Goal: Check status: Check status

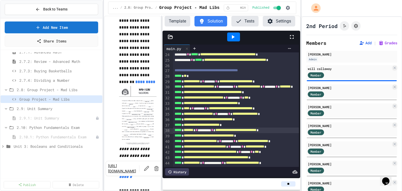
scroll to position [331, 0]
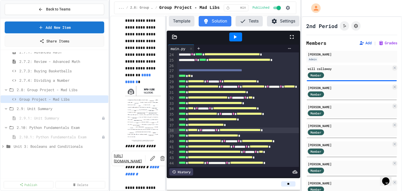
click at [111, 108] on div "**********" at bounding box center [201, 95] width 402 height 191
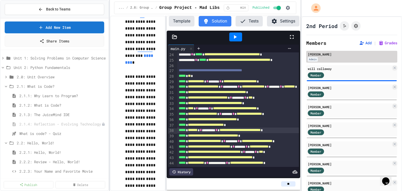
scroll to position [0, 0]
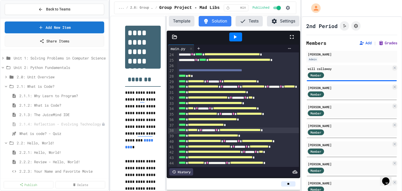
click at [378, 42] on button "Grades" at bounding box center [387, 42] width 19 height 5
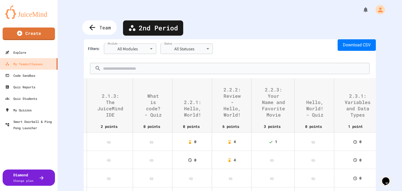
click at [97, 26] on div "Team" at bounding box center [99, 27] width 35 height 14
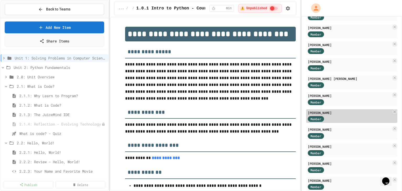
scroll to position [147, 0]
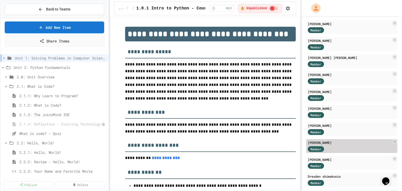
click at [329, 142] on div "[PERSON_NAME]" at bounding box center [349, 142] width 83 height 5
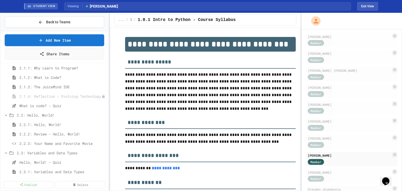
scroll to position [42, 0]
click at [66, 133] on span "2.2.2: Review - Hello, World!" at bounding box center [60, 132] width 82 height 5
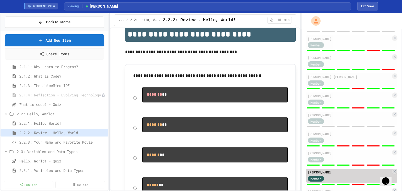
scroll to position [21, 0]
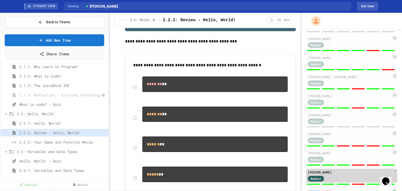
click at [342, 174] on div "[PERSON_NAME]" at bounding box center [349, 172] width 83 height 5
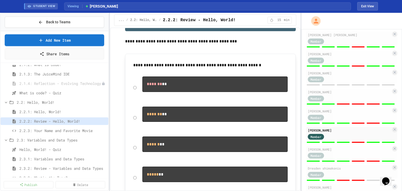
scroll to position [63, 0]
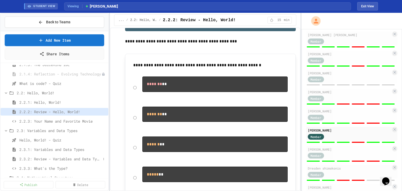
click at [57, 156] on span "2.3.2: Review - Variables and Data Types" at bounding box center [60, 158] width 82 height 5
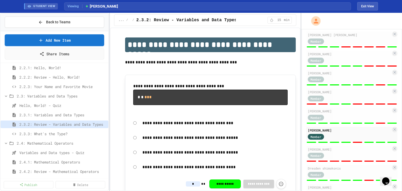
scroll to position [105, 0]
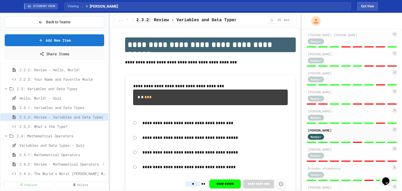
click at [63, 166] on span "2.4.2: Review - Mathematical Operators" at bounding box center [60, 163] width 82 height 5
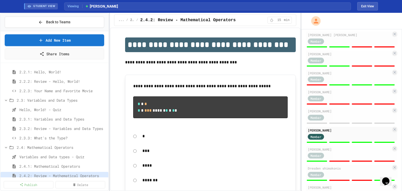
scroll to position [84, 0]
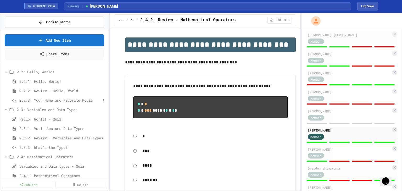
click at [64, 99] on span "2.2.3: Your Name and Favorite Movie" at bounding box center [60, 99] width 82 height 5
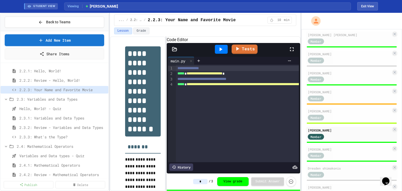
scroll to position [105, 0]
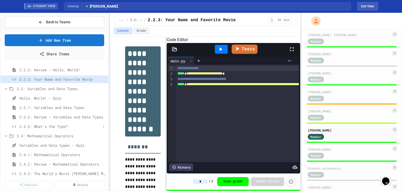
click at [47, 125] on span "2.3.3: What's the Type?" at bounding box center [60, 125] width 82 height 5
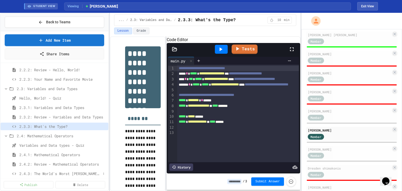
click at [26, 170] on div "2.4.3: The World's Worst [PERSON_NAME] Market" at bounding box center [55, 174] width 108 height 8
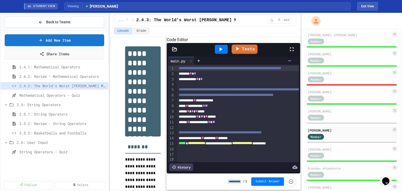
scroll to position [429, 0]
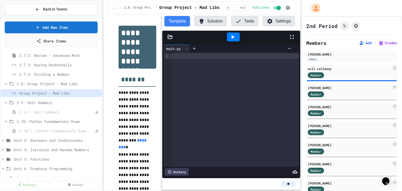
scroll to position [122, 0]
